Goal: Purchase product/service

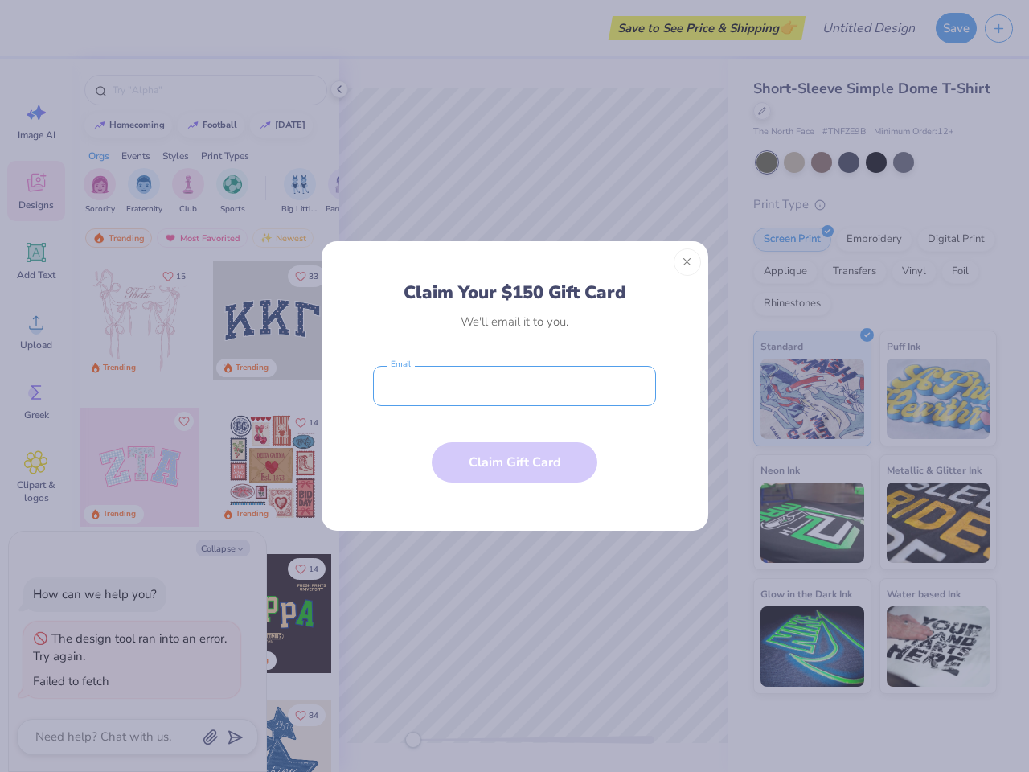
type textarea "x"
click at [515, 386] on input "email" at bounding box center [514, 386] width 283 height 40
click at [688, 262] on button "Close" at bounding box center [687, 262] width 27 height 27
